Goal: Transaction & Acquisition: Obtain resource

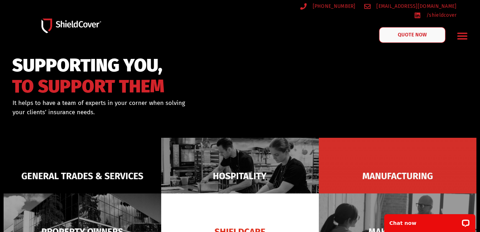
click at [421, 33] on link "QUOTE NOW" at bounding box center [412, 35] width 66 height 16
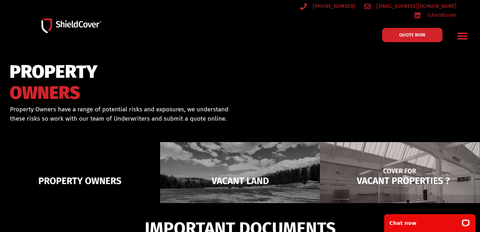
click at [432, 179] on img at bounding box center [400, 181] width 160 height 78
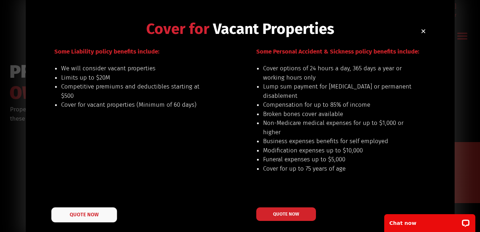
click at [105, 213] on link "QUOTE NOW" at bounding box center [84, 215] width 66 height 15
